Goal: Navigation & Orientation: Go to known website

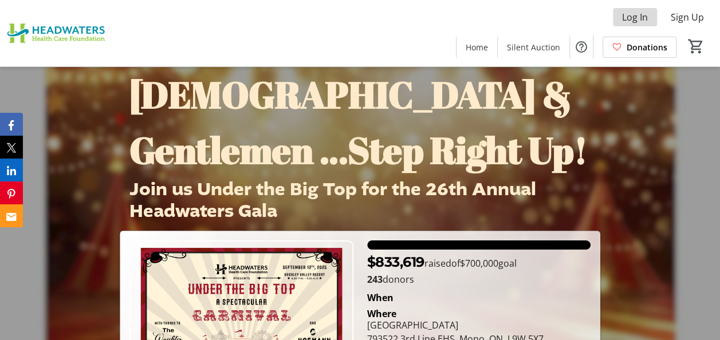
click at [629, 21] on span "Log In" at bounding box center [635, 17] width 26 height 14
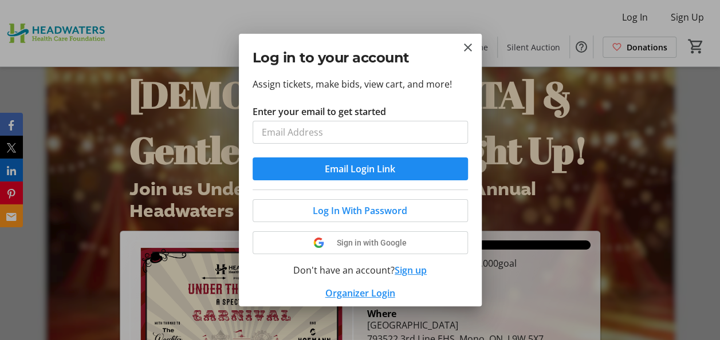
click at [308, 132] on input "Enter your email to get started" at bounding box center [360, 132] width 215 height 23
type input "[EMAIL_ADDRESS][DOMAIN_NAME]"
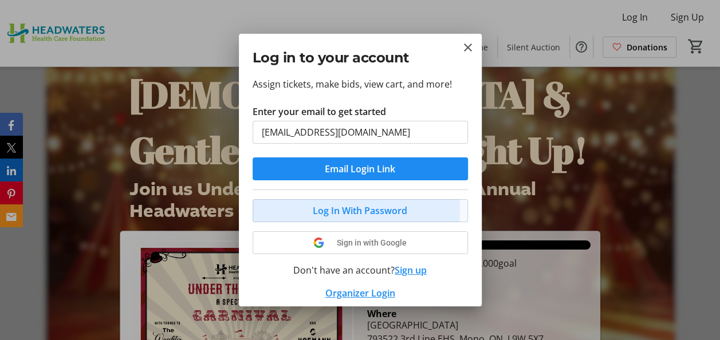
click at [352, 209] on span "Log In With Password" at bounding box center [360, 211] width 95 height 14
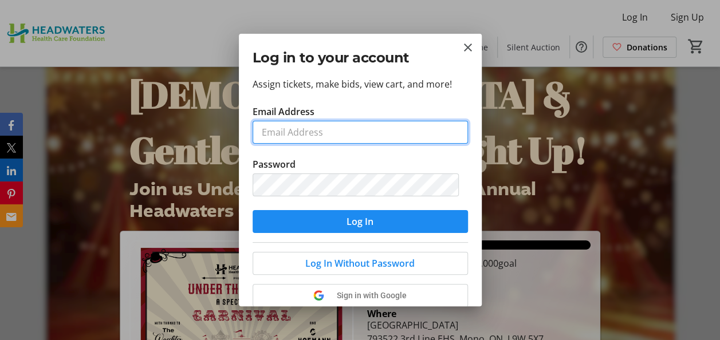
click at [289, 135] on input "Email Address" at bounding box center [360, 132] width 215 height 23
type input "[EMAIL_ADDRESS][DOMAIN_NAME]"
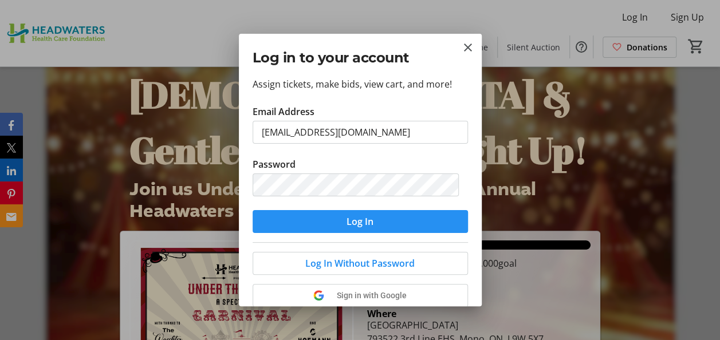
click at [326, 216] on span "submit" at bounding box center [360, 222] width 215 height 28
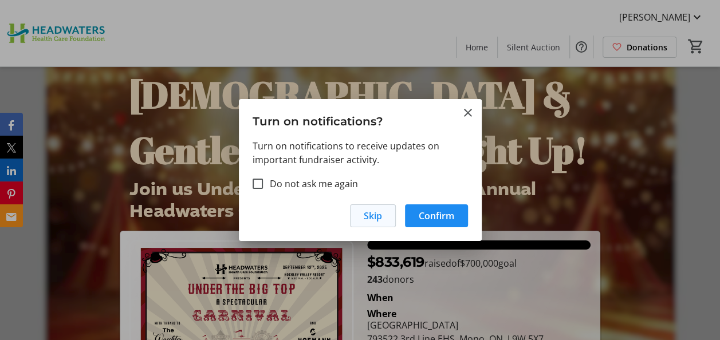
click at [379, 214] on span "Skip" at bounding box center [373, 216] width 18 height 14
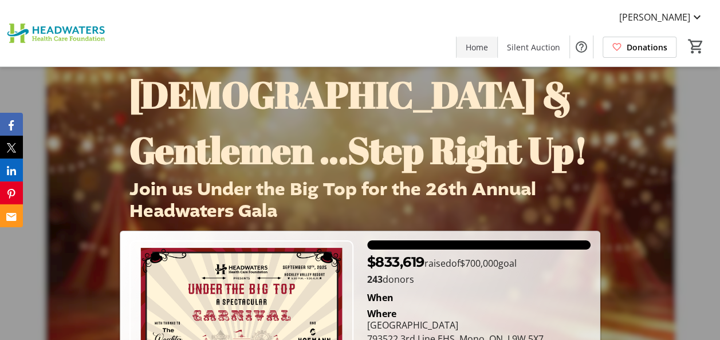
click at [477, 49] on span "Home" at bounding box center [477, 47] width 22 height 12
